Goal: Contribute content: Add original content to the website for others to see

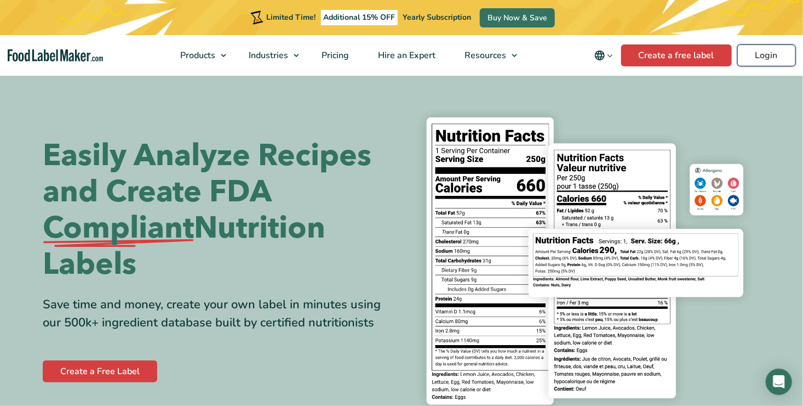
click at [772, 55] on link "Login" at bounding box center [767, 55] width 59 height 22
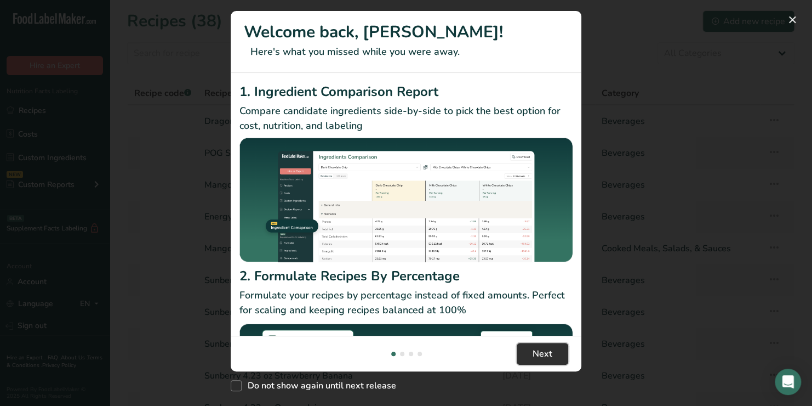
click at [557, 351] on button "Next" at bounding box center [543, 354] width 52 height 22
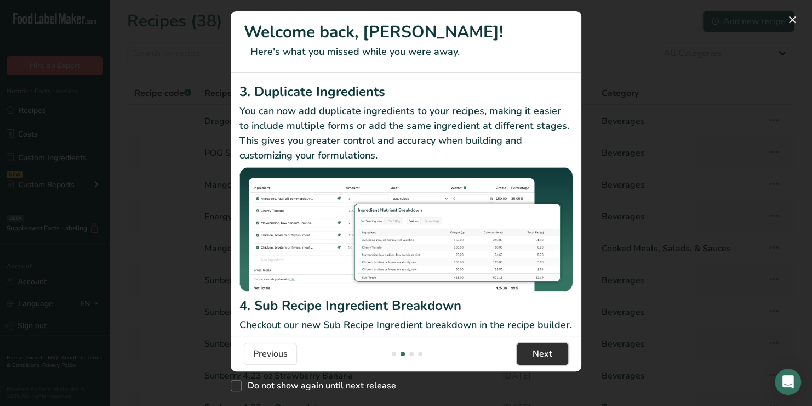
click at [557, 351] on button "Next" at bounding box center [543, 354] width 52 height 22
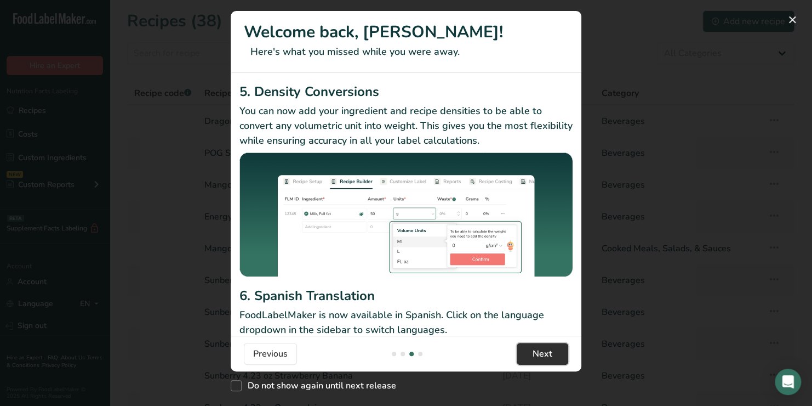
click at [557, 351] on button "Next" at bounding box center [543, 354] width 52 height 22
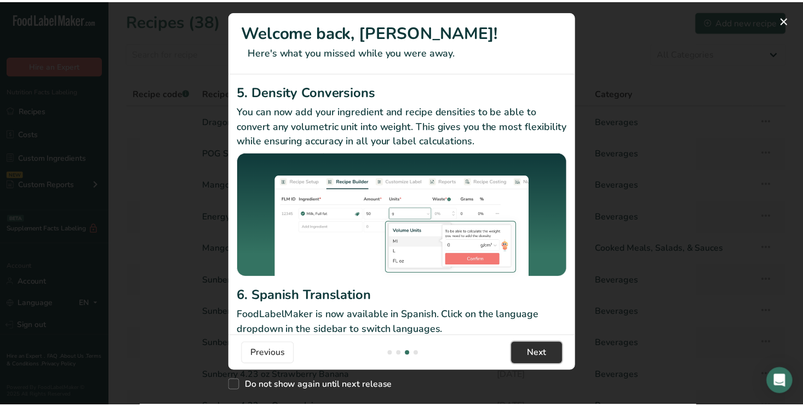
scroll to position [0, 1052]
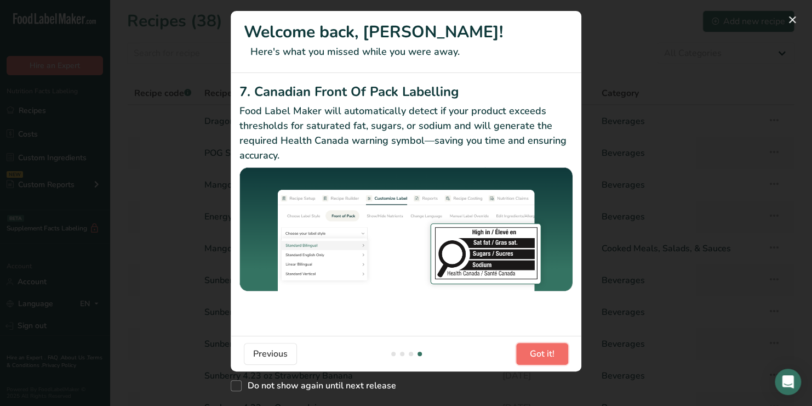
click at [557, 351] on button "Got it!" at bounding box center [542, 354] width 52 height 22
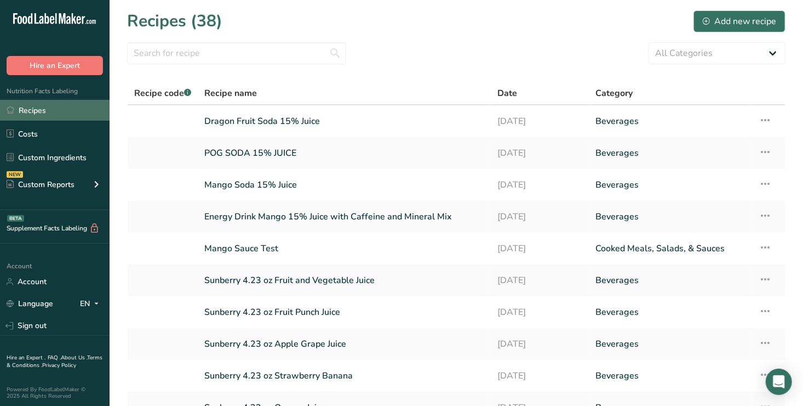
click at [35, 109] on link "Recipes" at bounding box center [55, 110] width 110 height 21
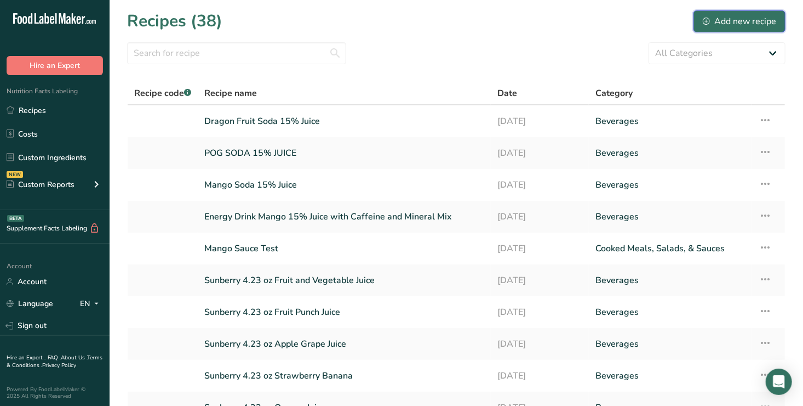
click at [739, 20] on div "Add new recipe" at bounding box center [739, 21] width 73 height 13
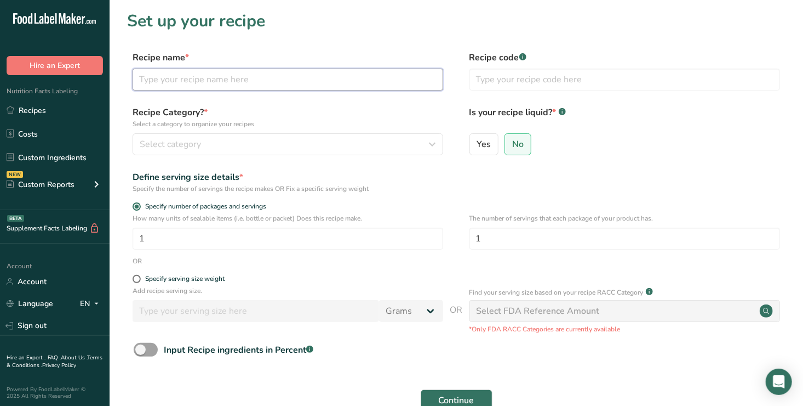
click at [150, 79] on input "text" at bounding box center [288, 80] width 311 height 22
type input "Sunberry 4.23 oz Strawberry Banana Revised 091825"
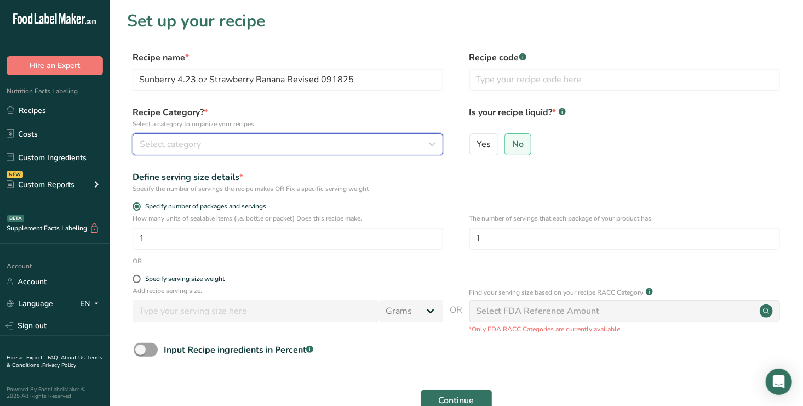
click at [216, 139] on div "Select category" at bounding box center [285, 144] width 290 height 13
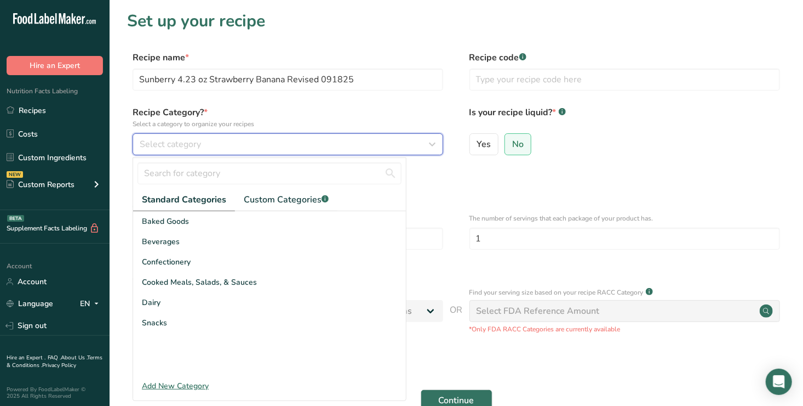
click at [435, 143] on icon "button" at bounding box center [432, 144] width 13 height 20
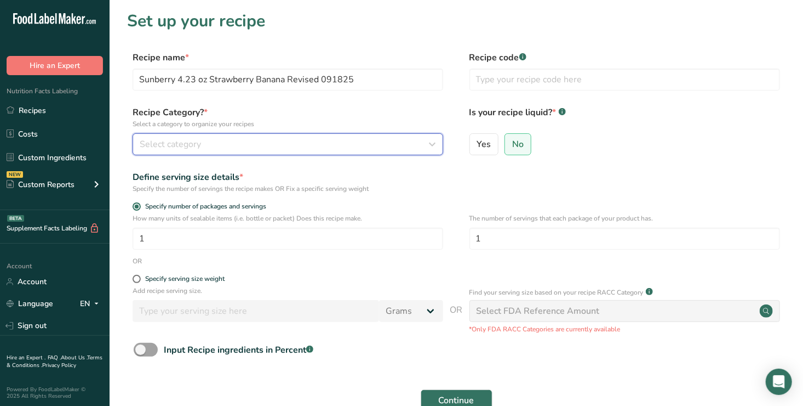
click at [435, 143] on icon "button" at bounding box center [432, 144] width 13 height 20
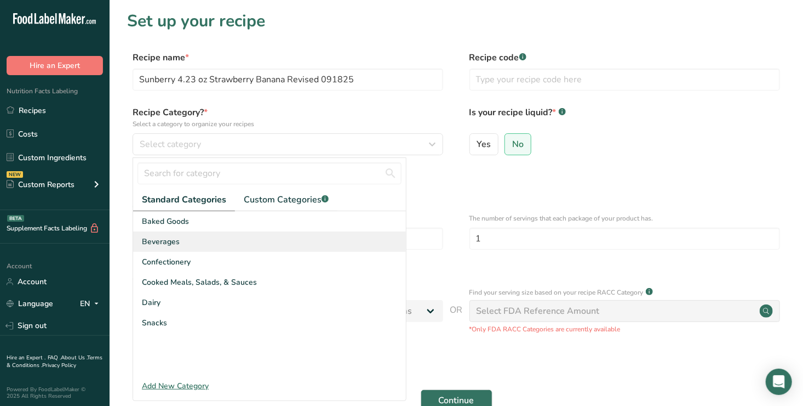
click at [173, 242] on span "Beverages" at bounding box center [161, 242] width 38 height 12
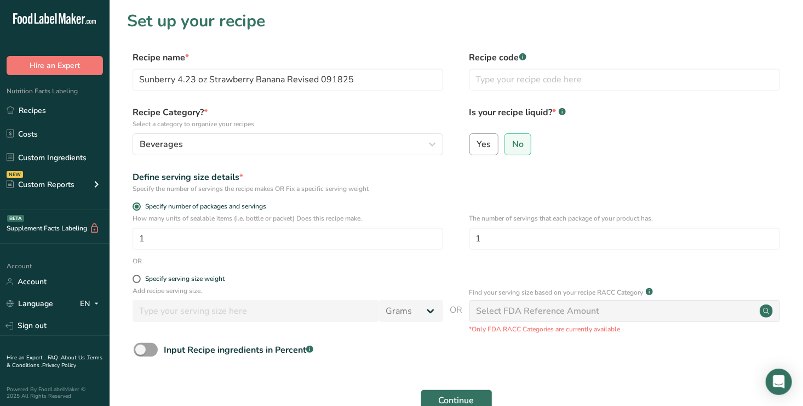
click at [484, 145] on span "Yes" at bounding box center [484, 144] width 14 height 11
click at [477, 145] on input "Yes" at bounding box center [473, 143] width 7 height 7
radio input "true"
radio input "false"
select select "22"
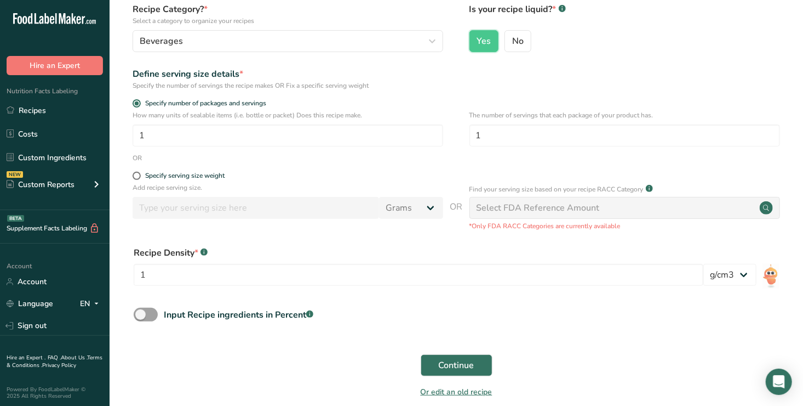
scroll to position [104, 0]
click at [34, 112] on link "Recipes" at bounding box center [55, 110] width 110 height 21
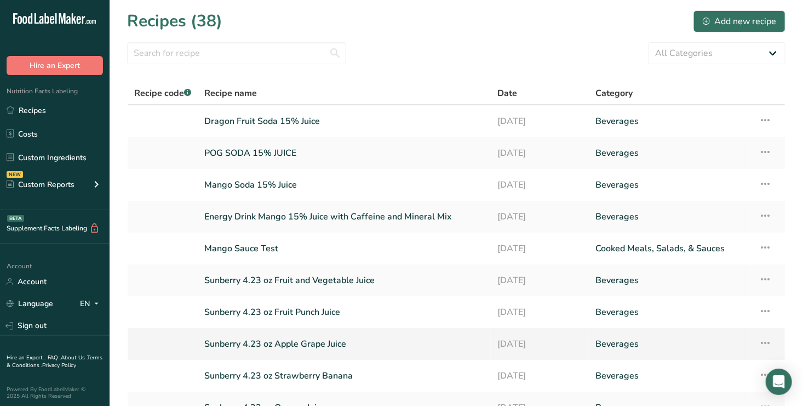
click at [307, 341] on link "Sunberry 4.23 oz Apple Grape Juice" at bounding box center [344, 343] width 280 height 23
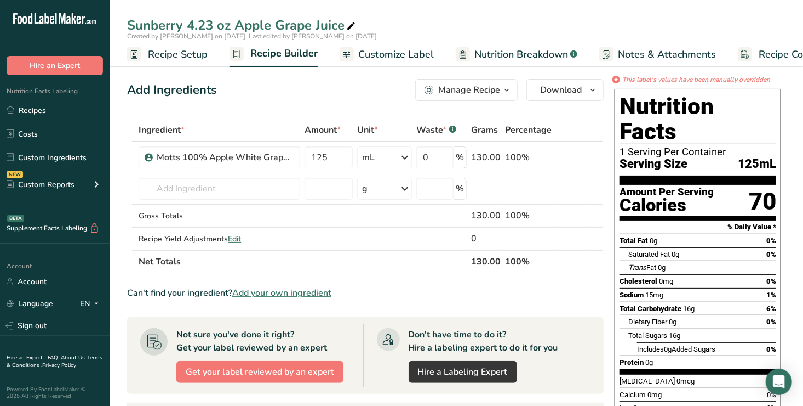
click at [184, 54] on span "Recipe Setup" at bounding box center [178, 54] width 60 height 15
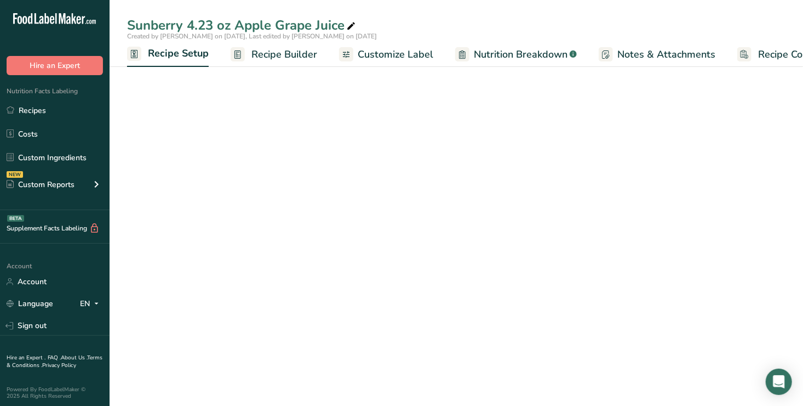
scroll to position [0, 4]
select select "17"
select select "22"
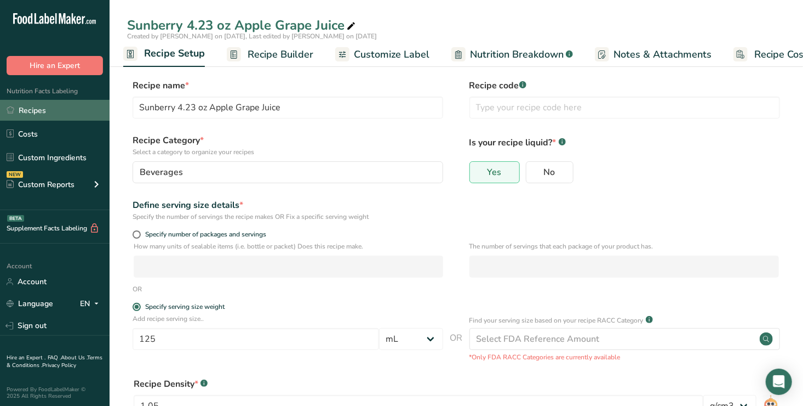
click at [31, 110] on link "Recipes" at bounding box center [55, 110] width 110 height 21
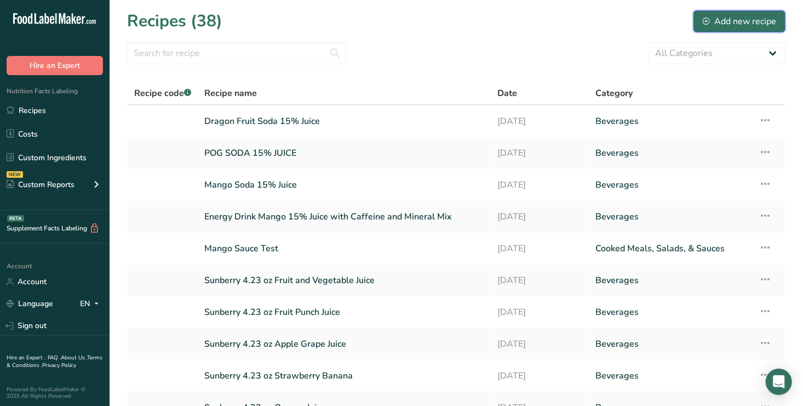
click at [746, 21] on div "Add new recipe" at bounding box center [739, 21] width 73 height 13
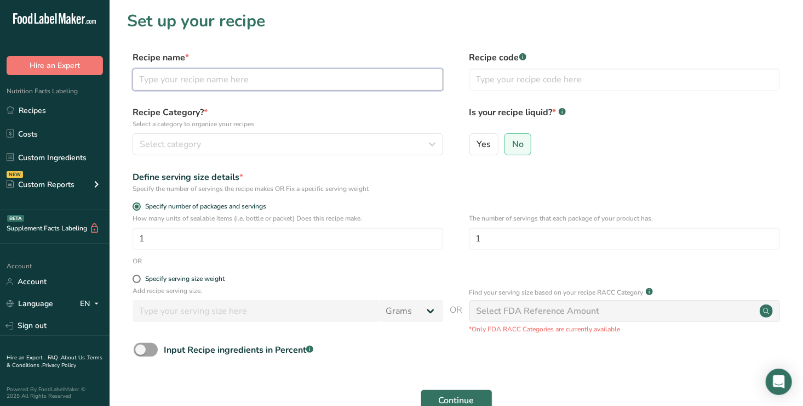
click at [149, 81] on input "text" at bounding box center [288, 80] width 311 height 22
type input "S"
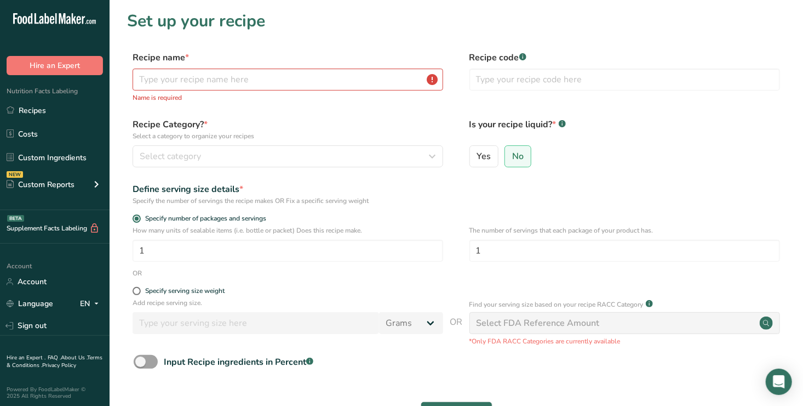
drag, startPoint x: 35, startPoint y: 110, endPoint x: 323, endPoint y: 123, distance: 288.0
drag, startPoint x: 323, startPoint y: 123, endPoint x: 49, endPoint y: 112, distance: 274.2
click at [49, 112] on link "Recipes" at bounding box center [55, 110] width 110 height 21
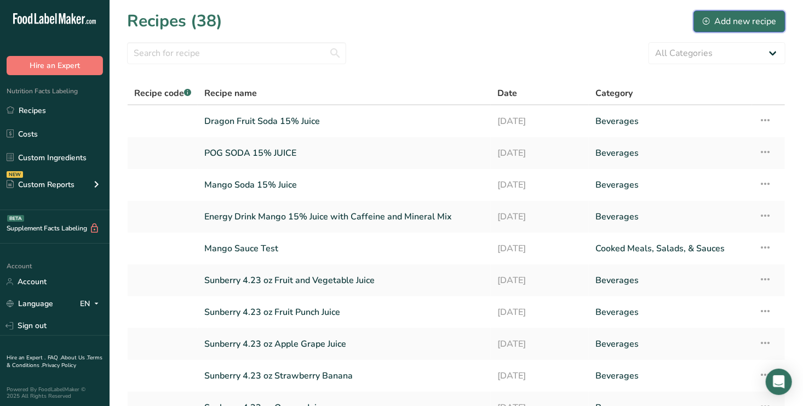
click at [759, 20] on div "Add new recipe" at bounding box center [739, 21] width 73 height 13
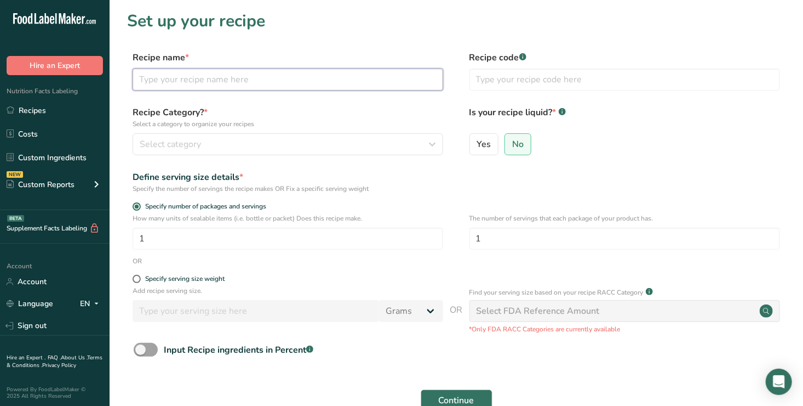
click at [147, 82] on input "text" at bounding box center [288, 80] width 311 height 22
type input "Sunberry 4.23 oz Strawberry Banana Juice 091825"
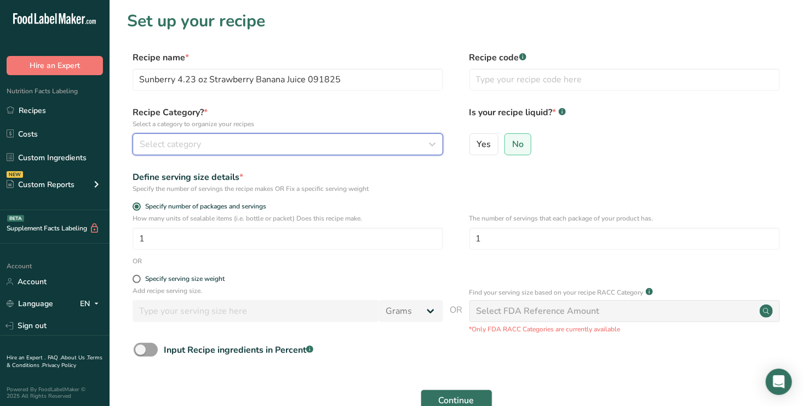
click at [170, 141] on span "Select category" at bounding box center [170, 144] width 61 height 13
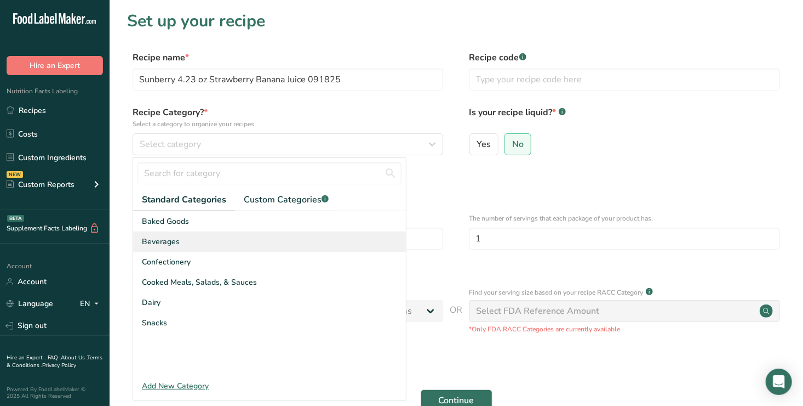
click at [166, 241] on span "Beverages" at bounding box center [161, 242] width 38 height 12
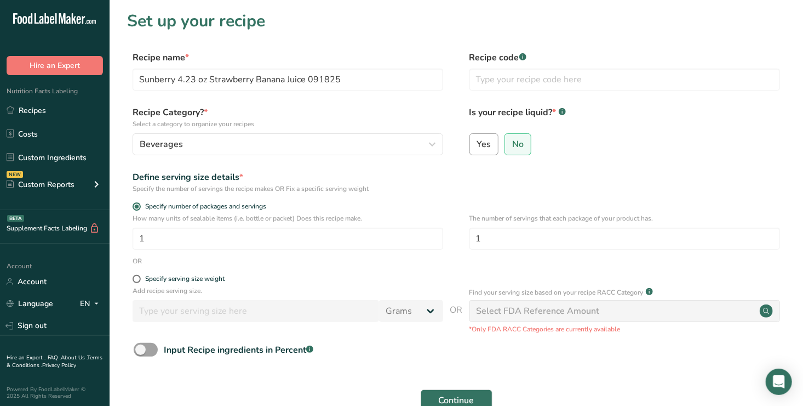
click at [480, 141] on span "Yes" at bounding box center [484, 144] width 14 height 11
click at [477, 141] on input "Yes" at bounding box center [473, 143] width 7 height 7
radio input "true"
radio input "false"
select select "22"
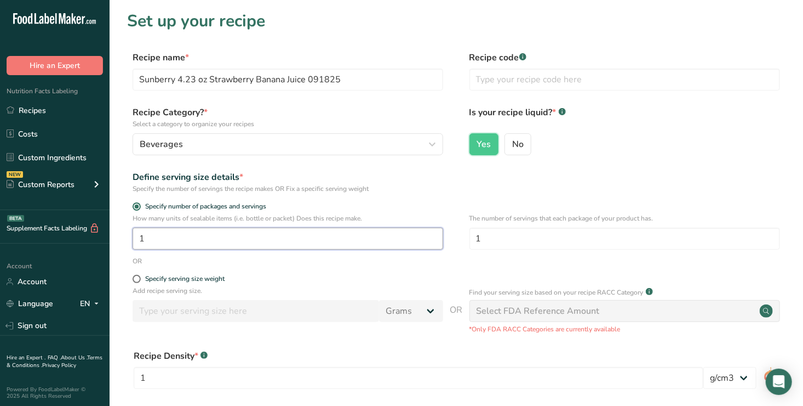
click at [154, 242] on input "1" at bounding box center [288, 238] width 311 height 22
click at [137, 278] on span at bounding box center [137, 279] width 8 height 8
click at [137, 278] on input "Specify serving size weight" at bounding box center [136, 278] width 7 height 7
radio input "true"
radio input "false"
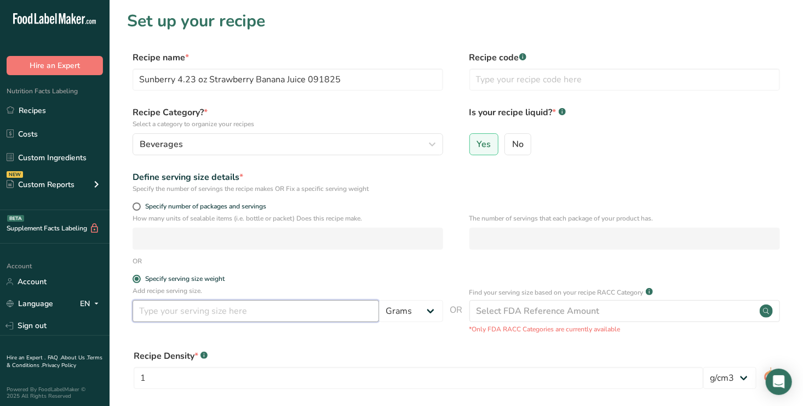
click at [145, 309] on input "number" at bounding box center [256, 311] width 247 height 22
type input "125"
click at [432, 309] on select "Grams kg mg mcg lb oz l mL fl oz tbsp tsp cup qt gallon" at bounding box center [411, 311] width 64 height 22
select select "17"
click at [379, 300] on select "Grams kg mg mcg lb oz l mL fl oz tbsp tsp cup qt gallon" at bounding box center [411, 311] width 64 height 22
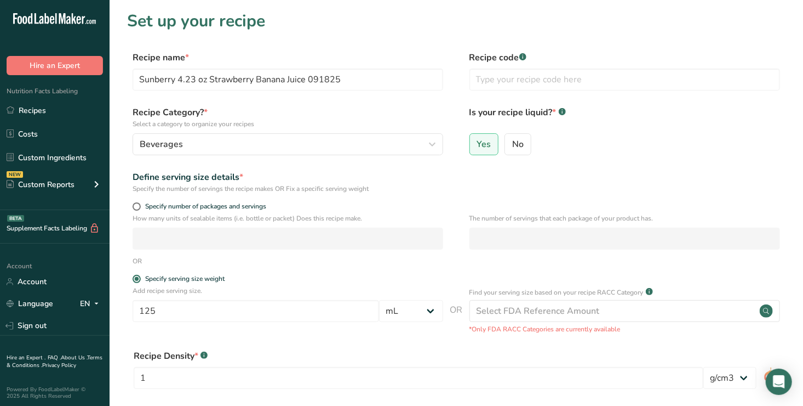
click at [724, 333] on p "*Only FDA RACC Categories are currently available" at bounding box center [625, 329] width 311 height 10
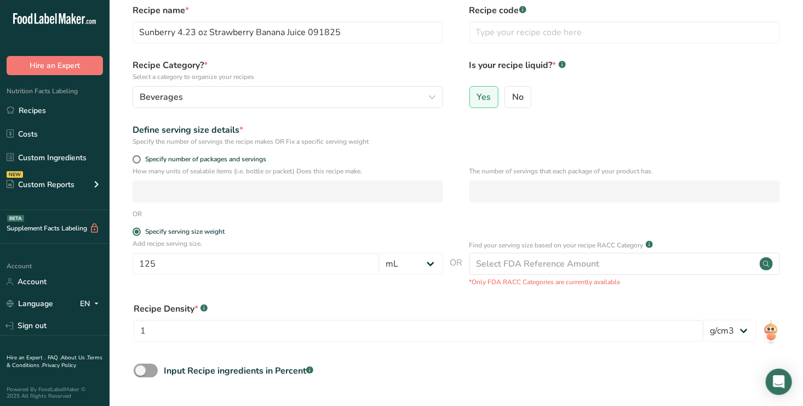
scroll to position [48, 0]
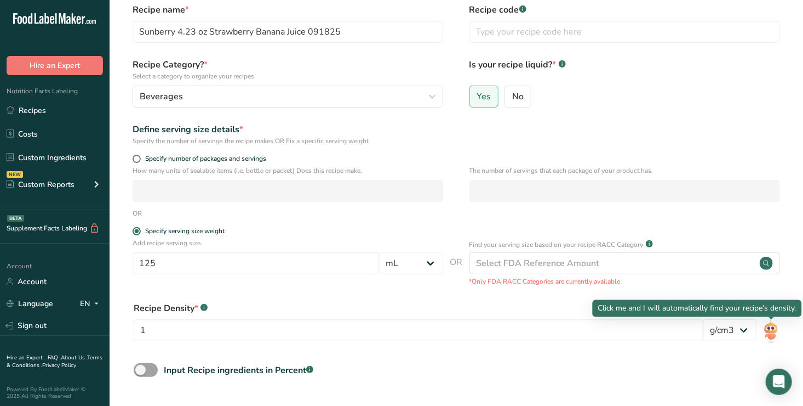
drag, startPoint x: 772, startPoint y: 333, endPoint x: 663, endPoint y: 352, distance: 111.4
click at [663, 352] on div "Recipe Density * .a-a{fill:#347362;}.b-a{fill:#fff;} 1 lb/ft3 g/cm3" at bounding box center [456, 324] width 659 height 59
click at [773, 328] on img at bounding box center [771, 331] width 16 height 25
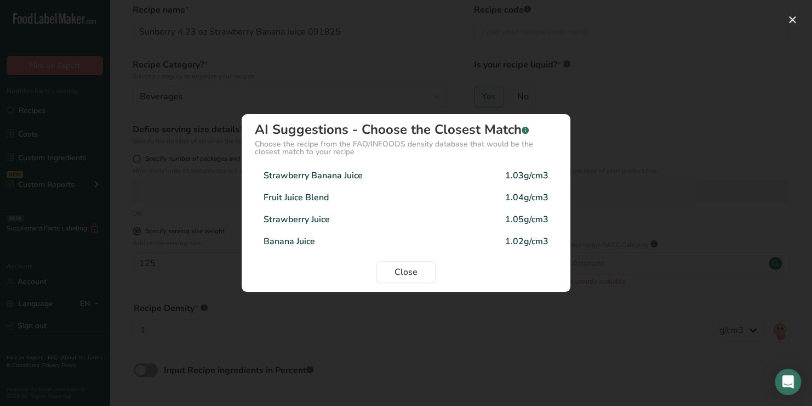
click at [324, 176] on div "Strawberry Banana Juice" at bounding box center [313, 175] width 99 height 13
type input "1.03"
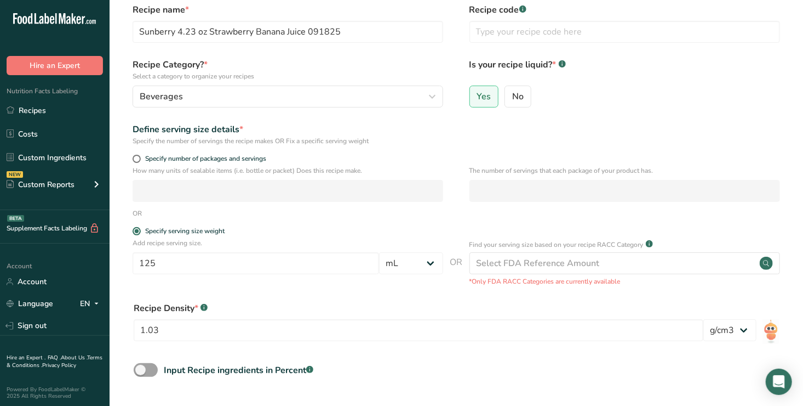
select select "17"
select select "22"
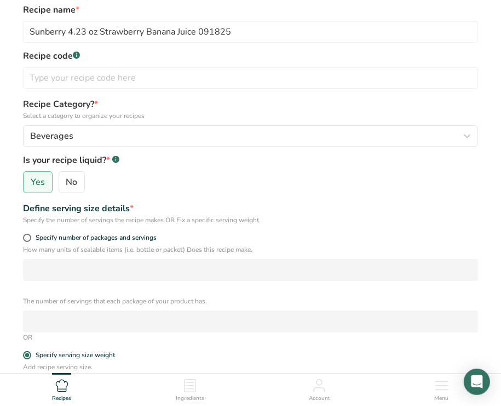
select select "17"
select select "22"
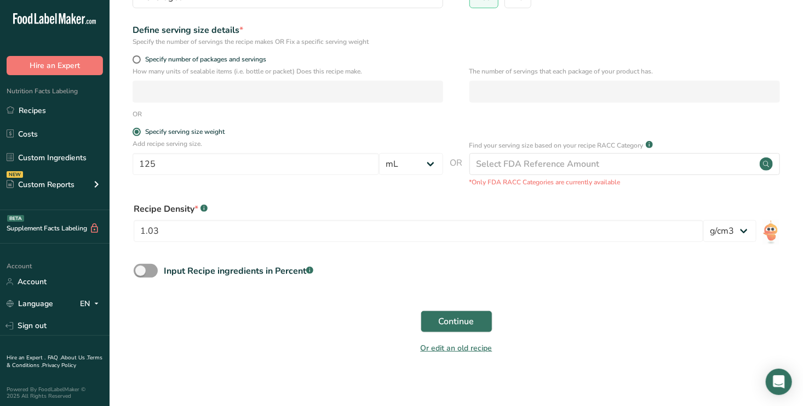
scroll to position [155, 0]
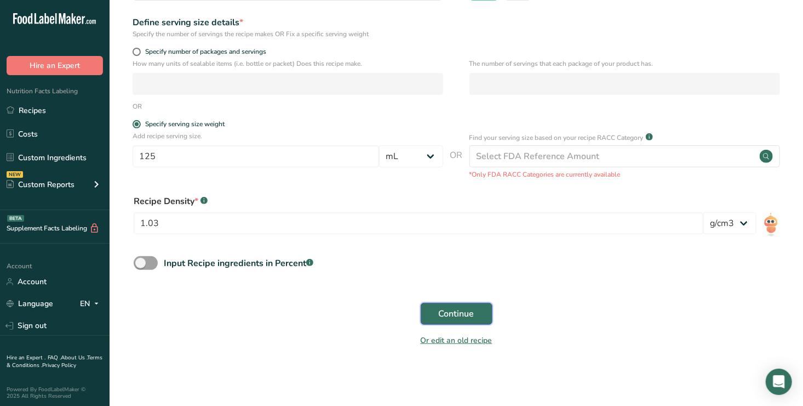
click at [484, 311] on button "Continue" at bounding box center [457, 314] width 72 height 22
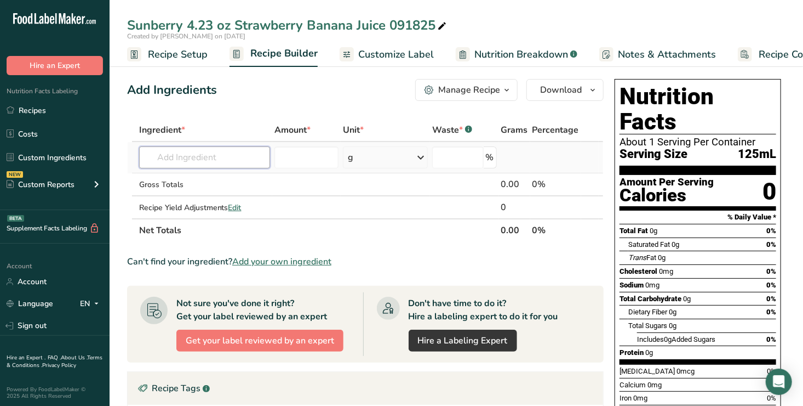
click at [162, 158] on input "text" at bounding box center [204, 157] width 131 height 22
type input "s"
